Goal: Obtain resource: Obtain resource

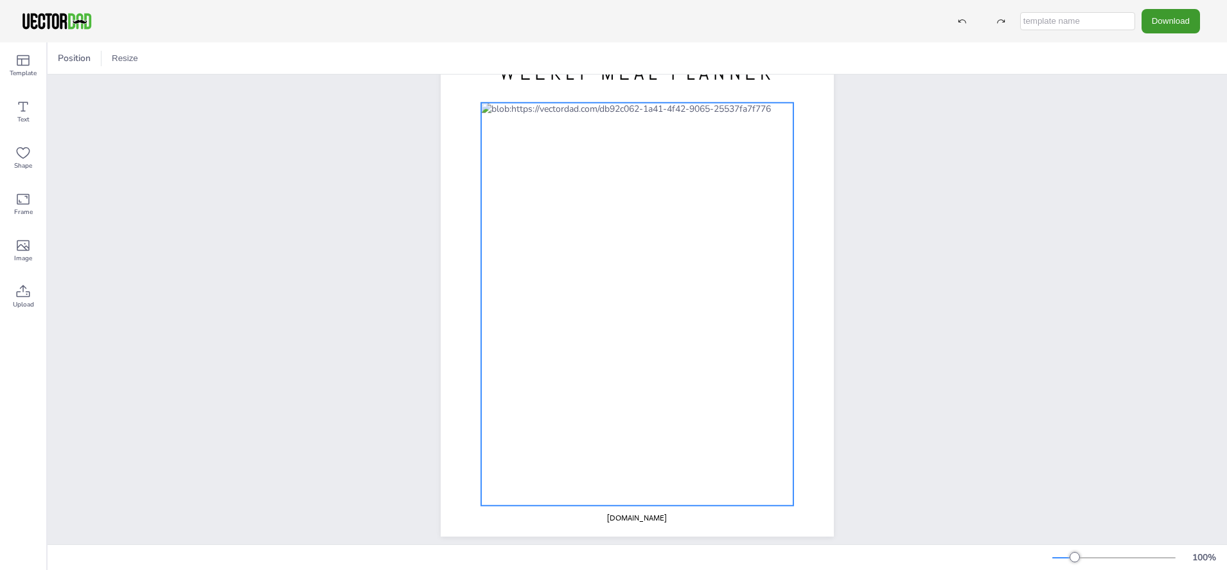
scroll to position [87, 0]
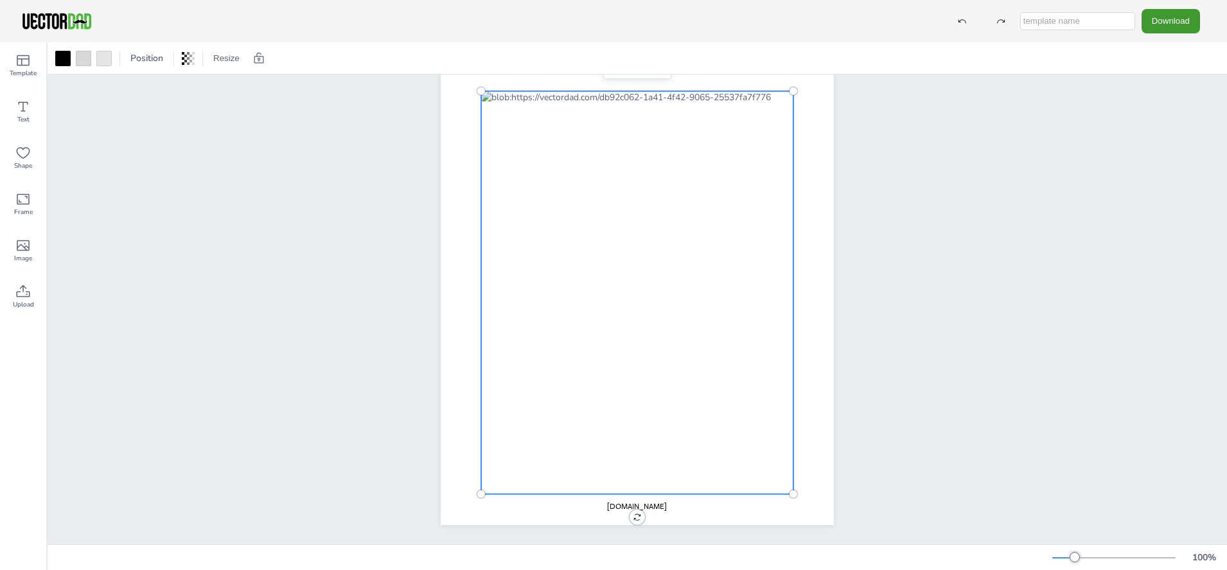
click at [486, 128] on div at bounding box center [637, 292] width 312 height 403
click at [27, 109] on icon at bounding box center [22, 106] width 15 height 15
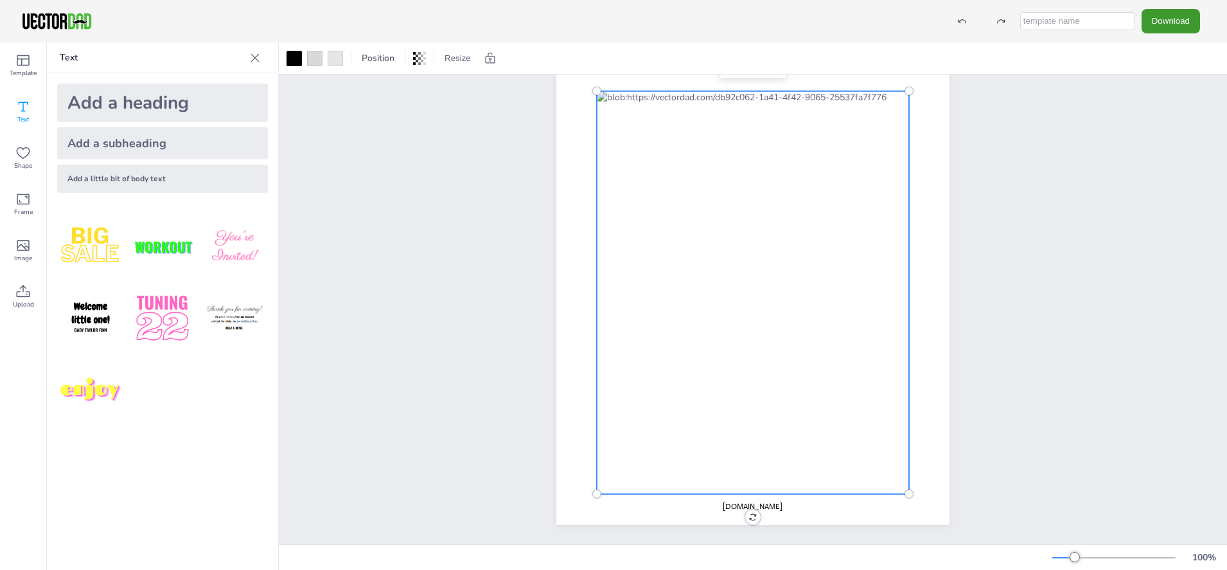
click at [601, 130] on div at bounding box center [753, 292] width 312 height 403
click at [624, 123] on div at bounding box center [753, 292] width 312 height 403
click at [378, 64] on div "Position" at bounding box center [377, 58] width 43 height 21
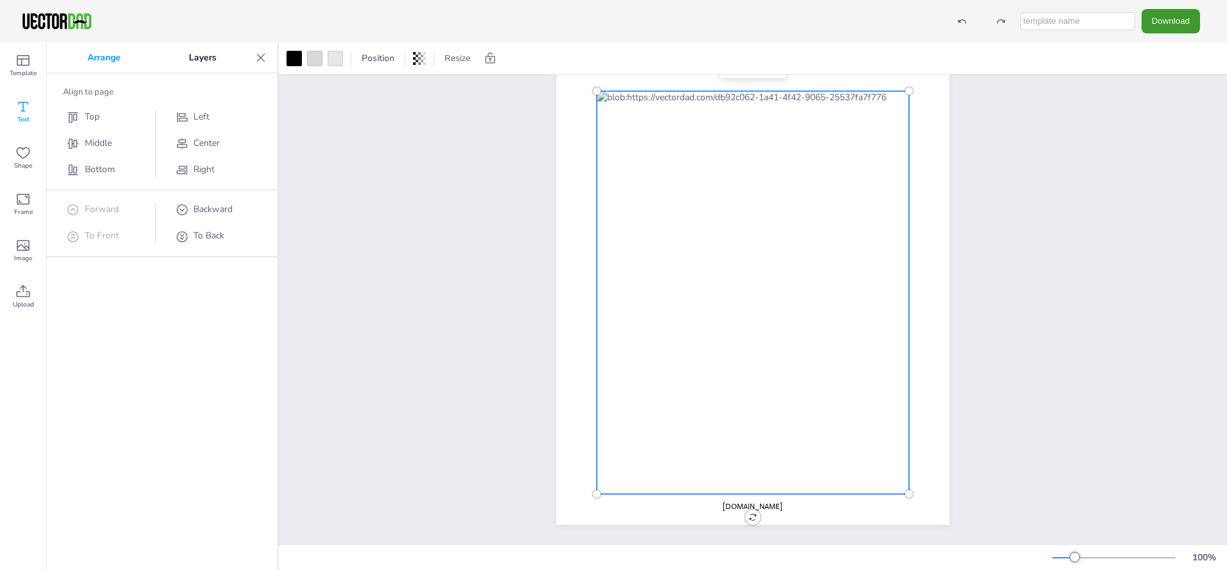
click at [22, 108] on icon at bounding box center [22, 106] width 15 height 15
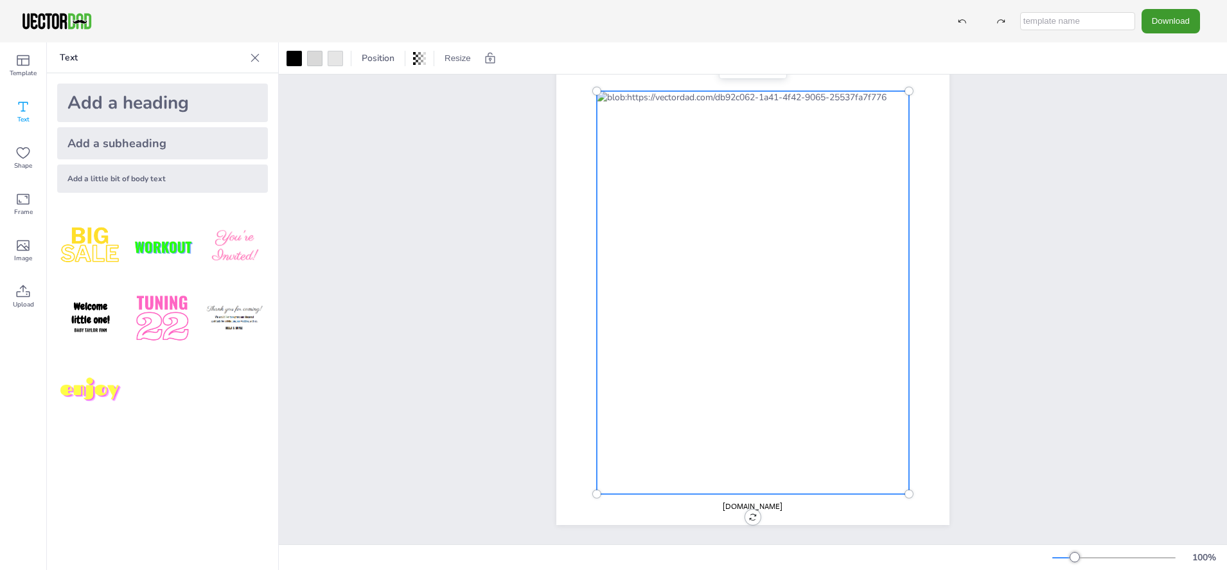
click at [641, 96] on div at bounding box center [753, 292] width 312 height 403
click at [601, 129] on div at bounding box center [753, 292] width 312 height 403
click at [166, 53] on p "Text" at bounding box center [152, 57] width 185 height 31
click at [62, 57] on p "Text" at bounding box center [152, 57] width 185 height 31
click at [1161, 23] on button "Download" at bounding box center [1170, 21] width 58 height 24
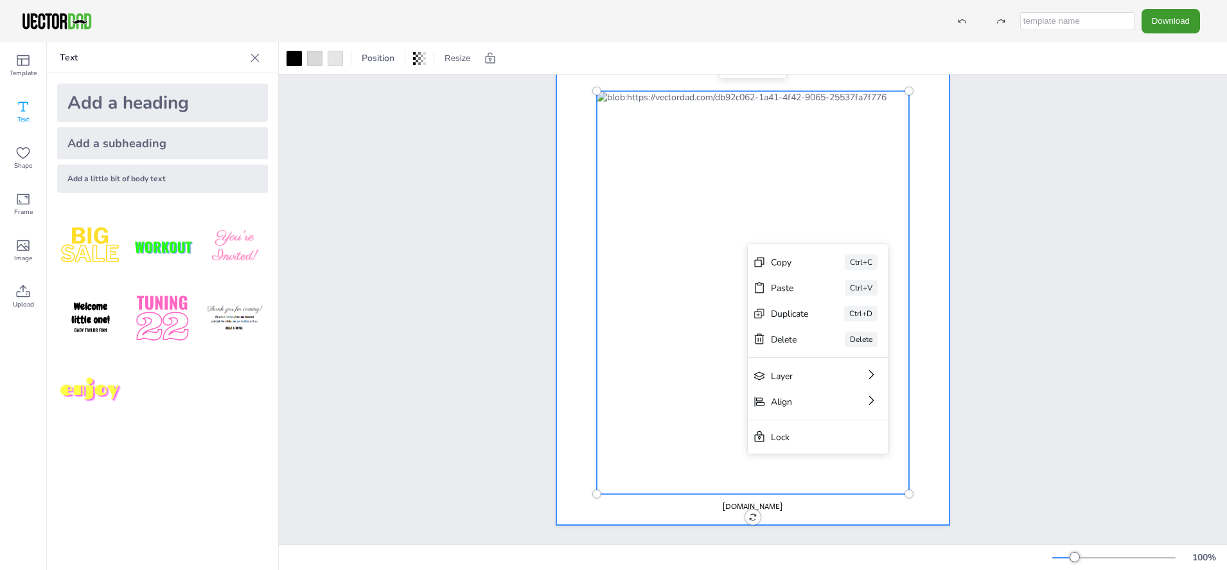
click at [556, 246] on div at bounding box center [752, 271] width 393 height 508
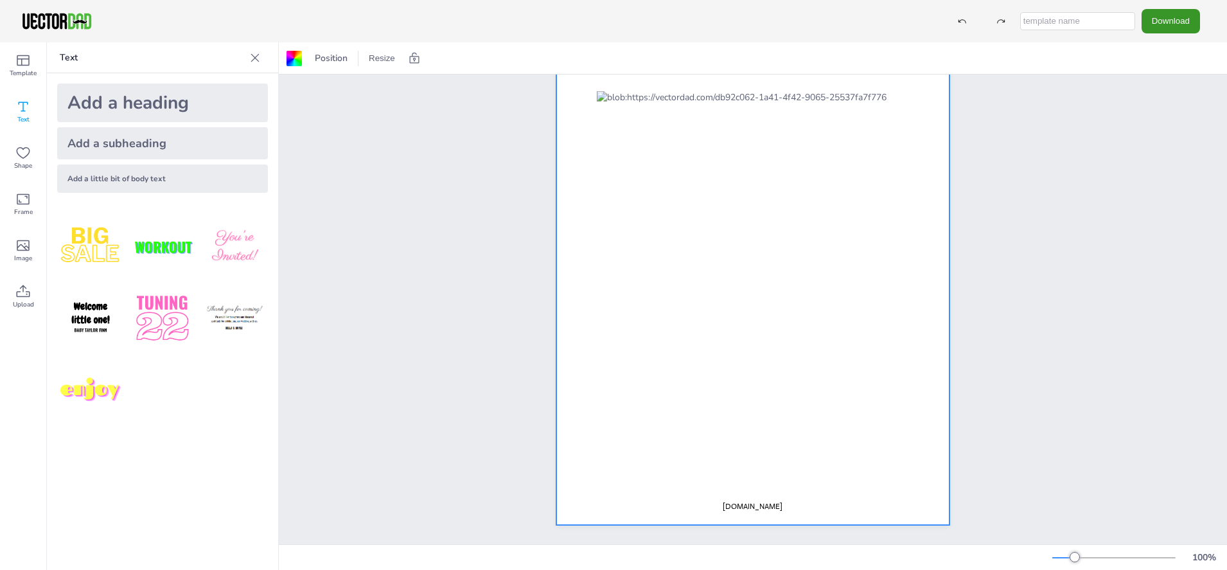
click at [1163, 24] on button "Download" at bounding box center [1170, 21] width 58 height 24
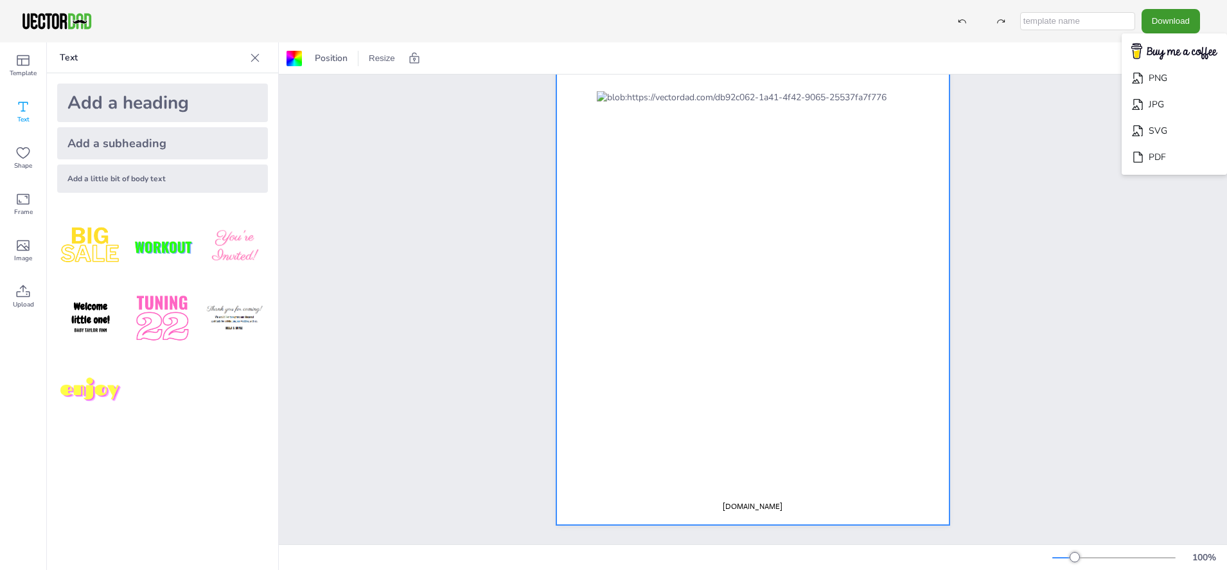
click at [1094, 22] on input "text" at bounding box center [1077, 21] width 115 height 18
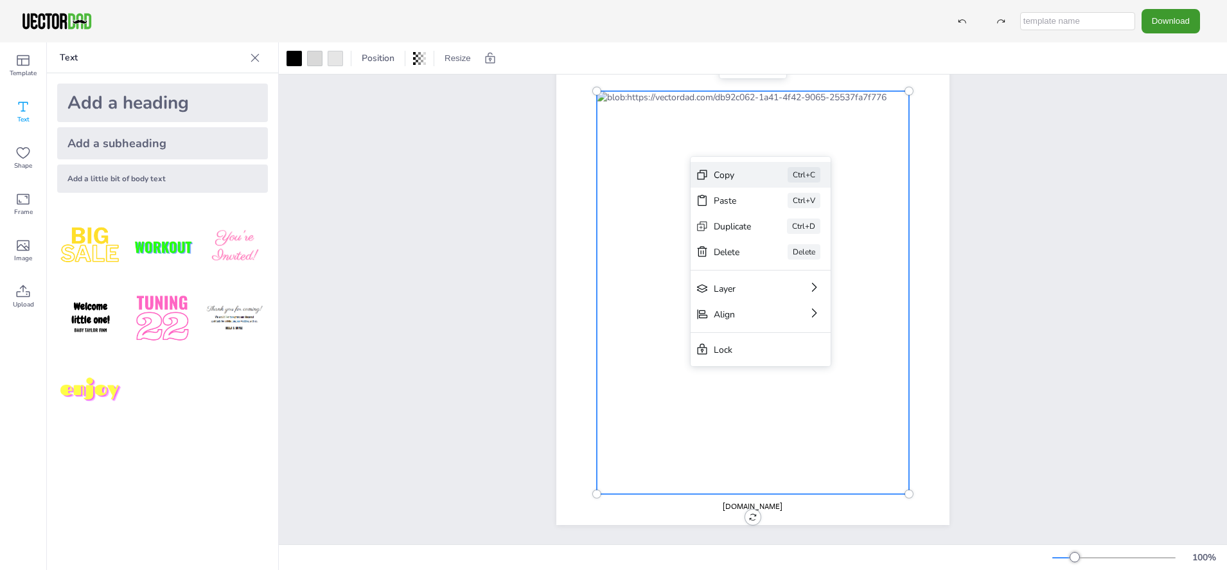
click at [719, 174] on div "Copy" at bounding box center [733, 175] width 38 height 12
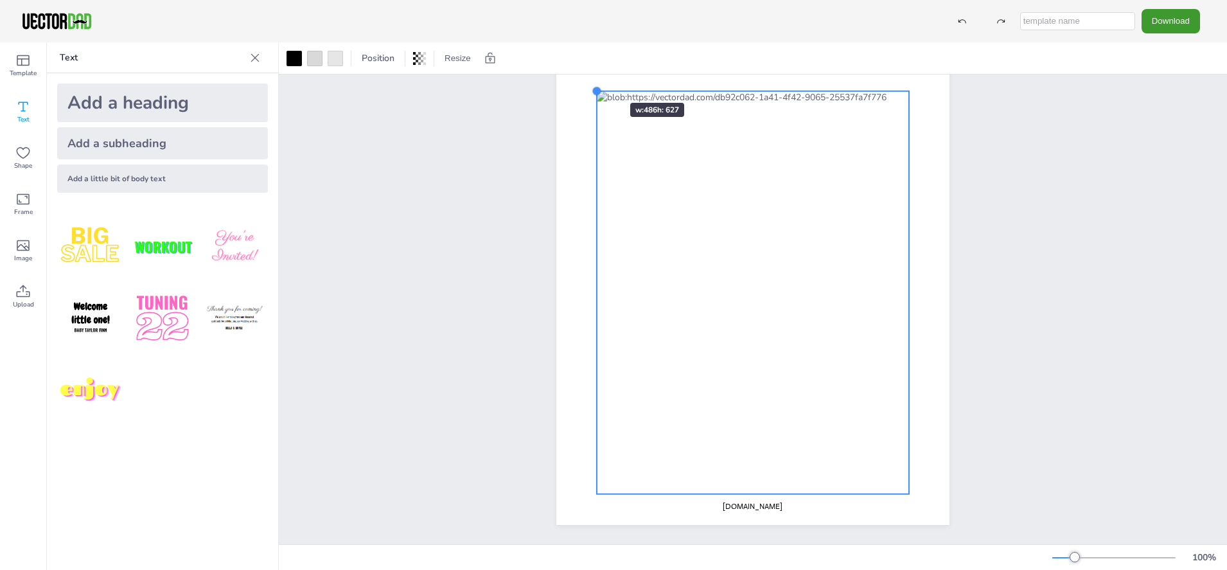
click at [592, 86] on div at bounding box center [597, 91] width 10 height 10
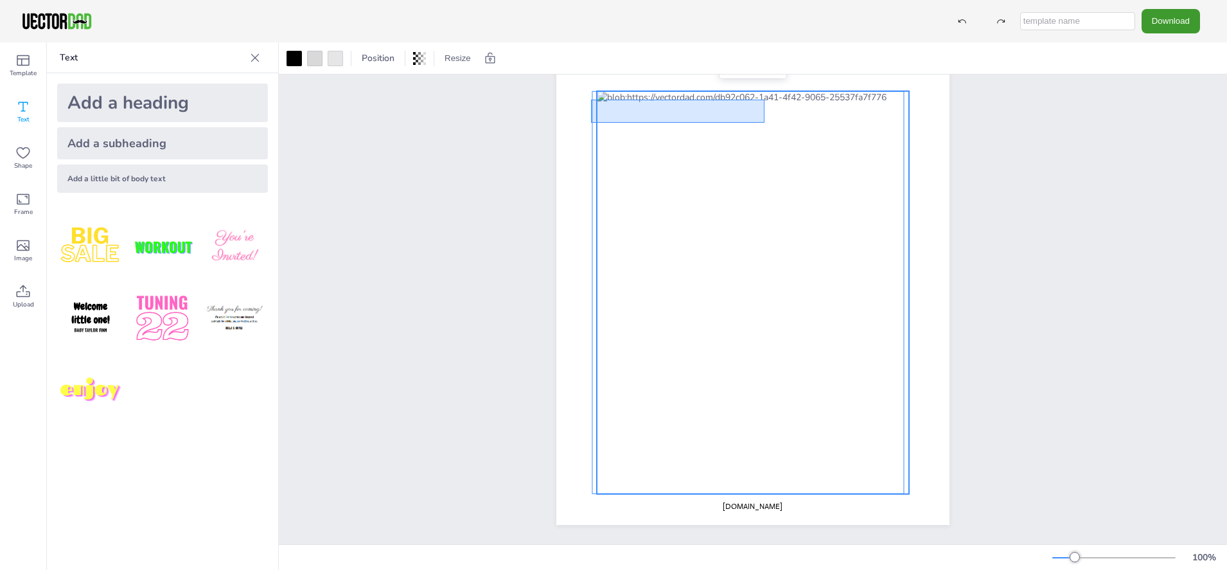
drag, startPoint x: 591, startPoint y: 90, endPoint x: 778, endPoint y: 116, distance: 188.7
click at [778, 17] on div "[DOMAIN_NAME] WEEKLY MEAL PLANNER" at bounding box center [752, 17] width 393 height 0
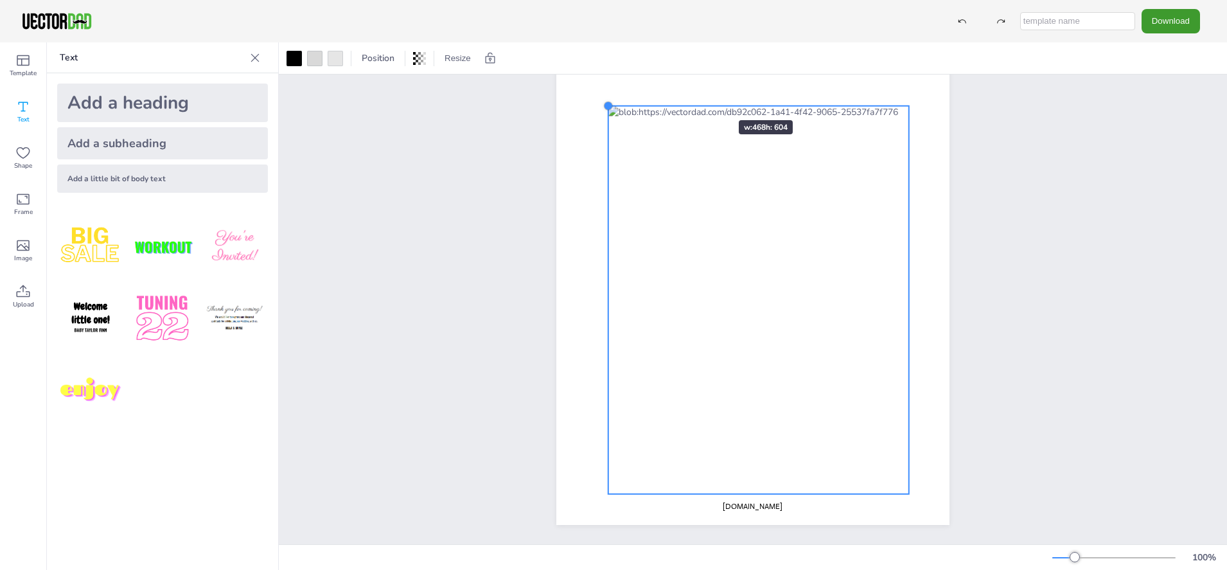
drag, startPoint x: 595, startPoint y: 82, endPoint x: 662, endPoint y: 101, distance: 69.3
click at [700, 98] on div "[DOMAIN_NAME] WEEKLY MEAL PLANNER" at bounding box center [752, 271] width 393 height 508
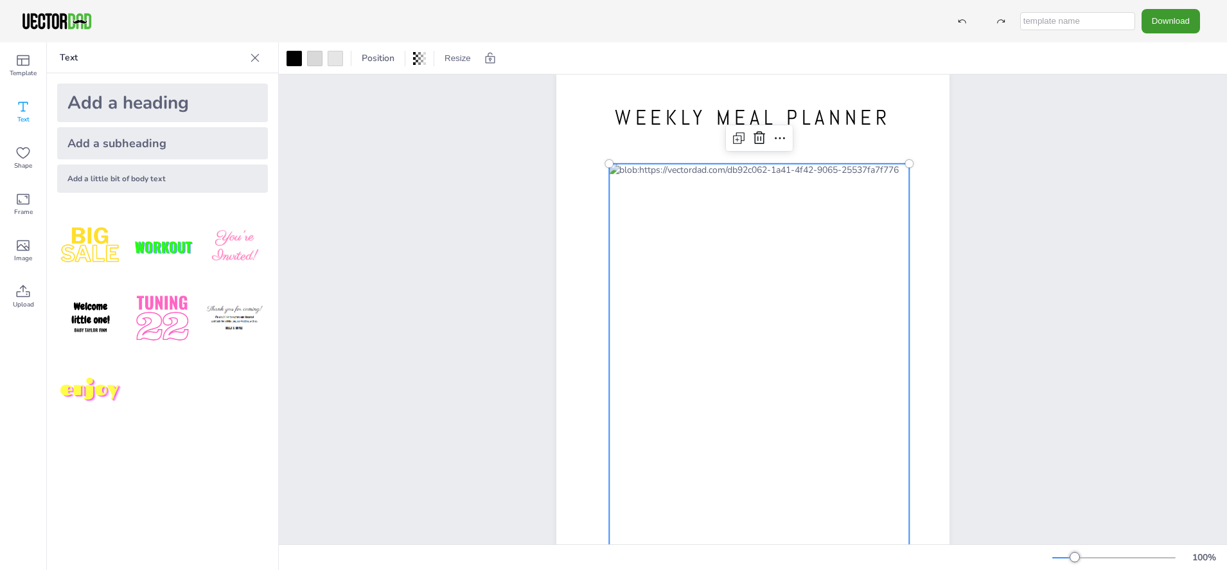
scroll to position [0, 0]
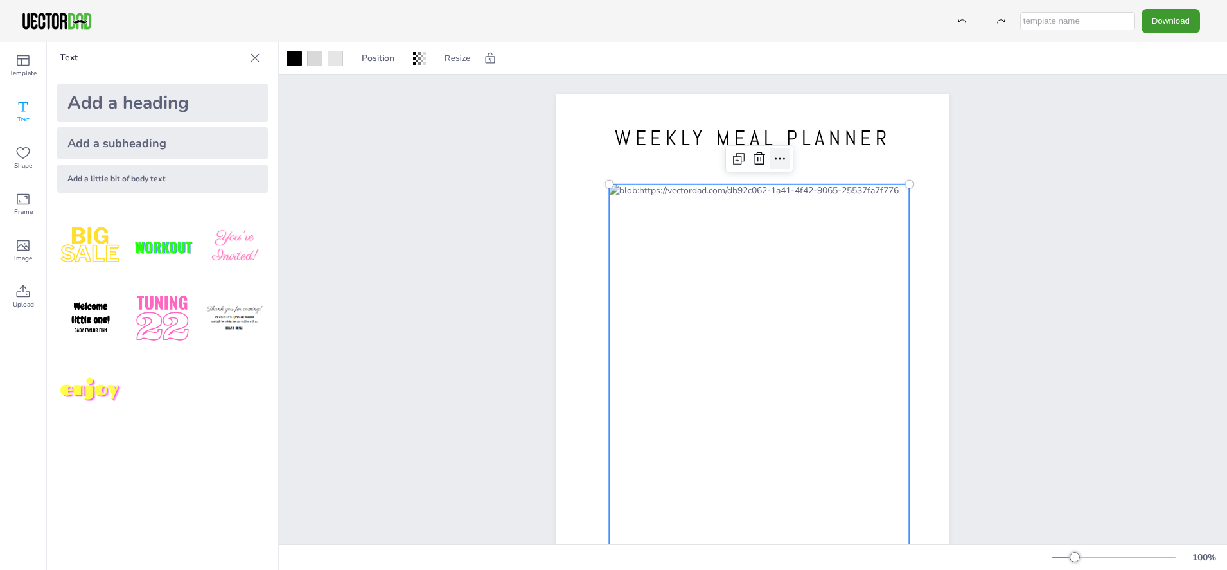
click at [775, 159] on icon at bounding box center [780, 158] width 10 height 2
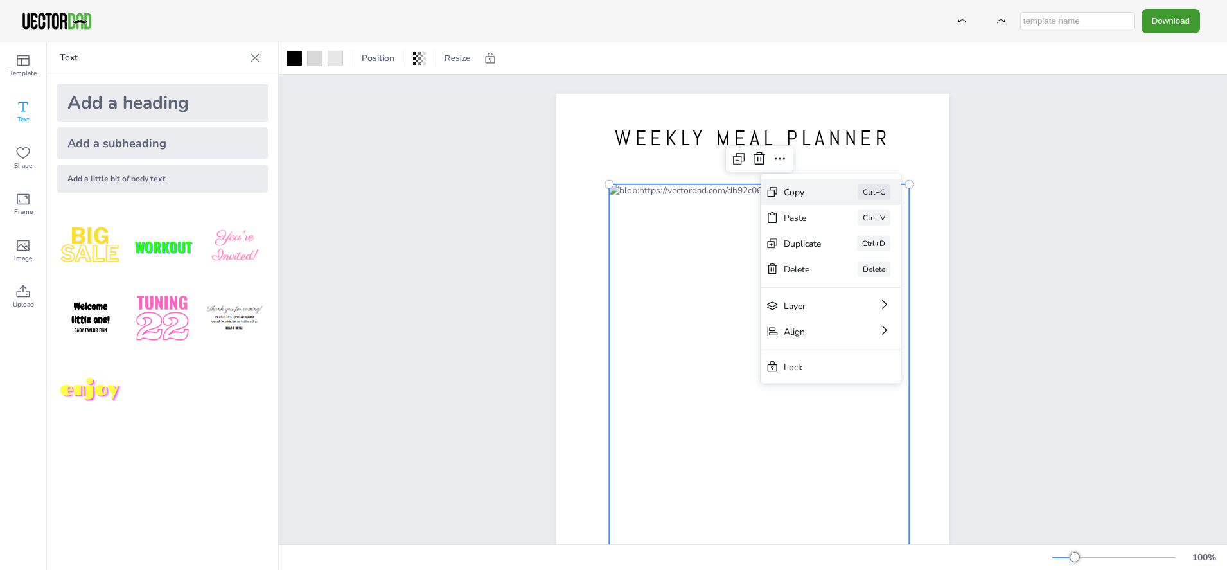
click at [789, 192] on div "Copy" at bounding box center [803, 192] width 38 height 12
